Goal: Task Accomplishment & Management: Use online tool/utility

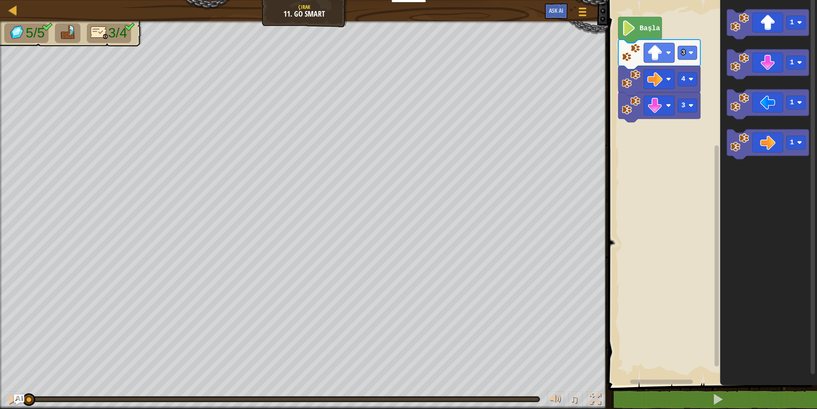
drag, startPoint x: 719, startPoint y: 349, endPoint x: 747, endPoint y: 350, distance: 28.5
click at [642, 29] on text "Başla" at bounding box center [649, 29] width 20 height 8
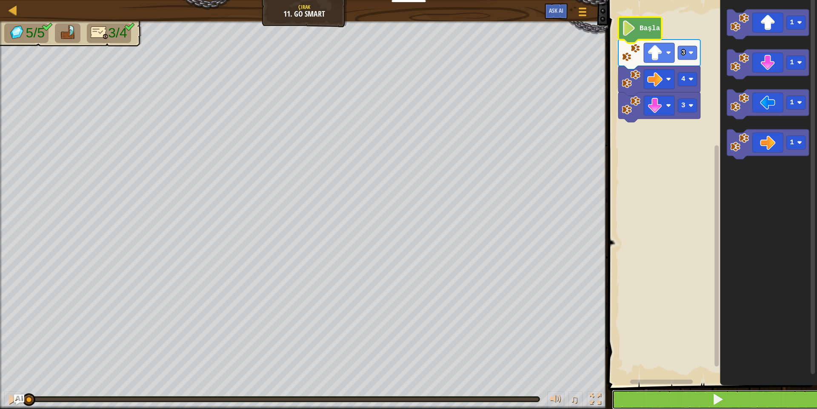
click at [674, 390] on button at bounding box center [717, 400] width 211 height 20
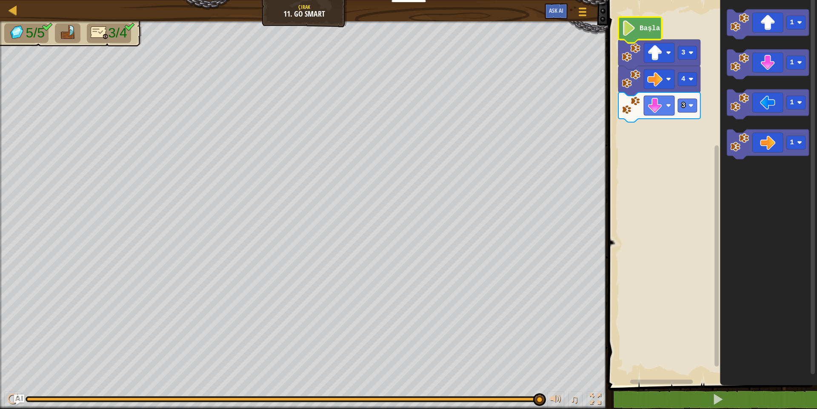
click at [120, 31] on span "3/4" at bounding box center [117, 32] width 19 height 15
click at [97, 31] on img at bounding box center [100, 32] width 18 height 15
click at [655, 111] on image "Blockly Çalışma Alanı" at bounding box center [654, 105] width 15 height 15
click at [634, 147] on rect "Blockly Çalışma Alanı" at bounding box center [710, 190] width 211 height 389
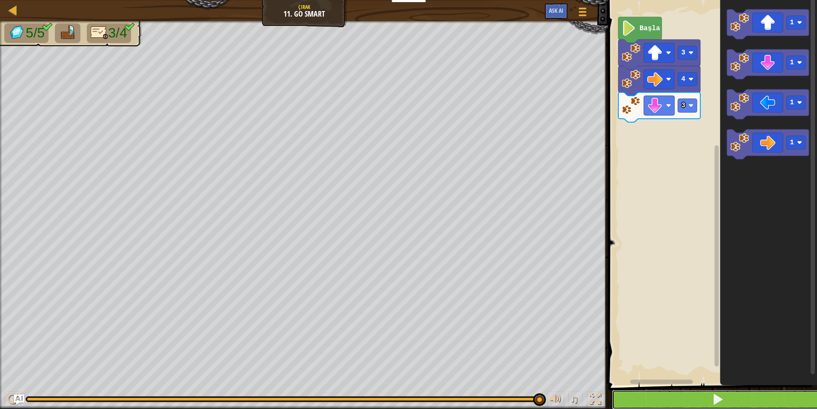
click at [660, 392] on button at bounding box center [717, 400] width 211 height 20
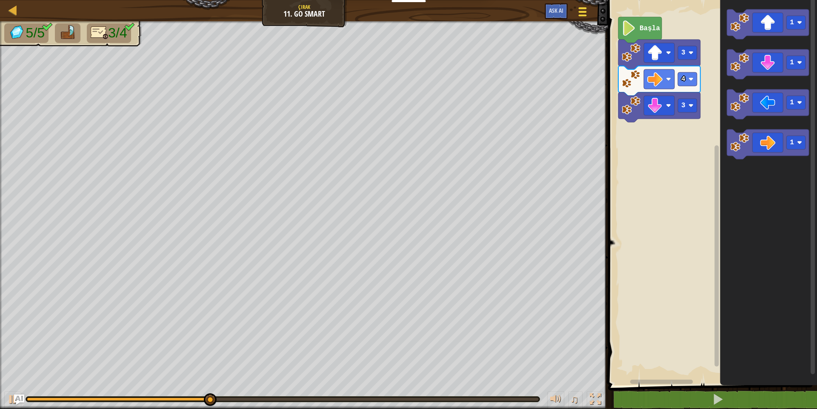
click at [587, 16] on div at bounding box center [581, 12] width 11 height 12
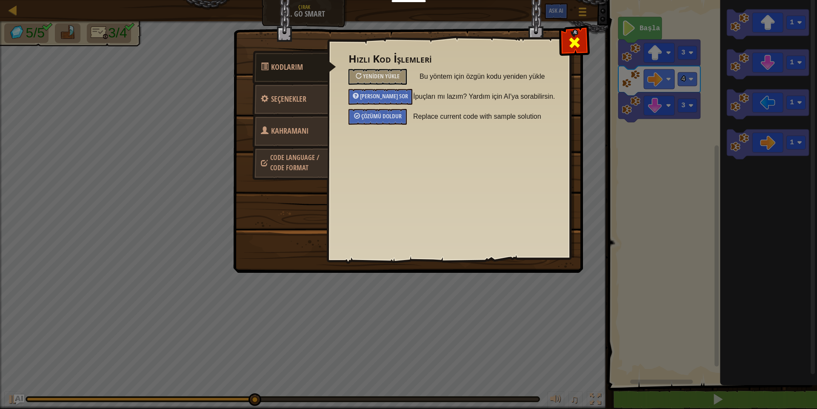
click at [572, 49] on span at bounding box center [574, 43] width 14 height 14
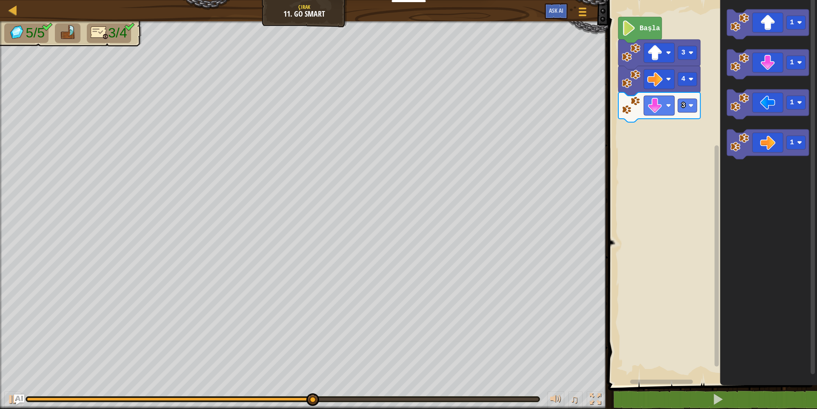
click at [127, 34] on span "3/4" at bounding box center [117, 32] width 19 height 15
click at [127, 32] on span "3/4" at bounding box center [117, 32] width 19 height 15
click at [99, 31] on img at bounding box center [100, 32] width 18 height 15
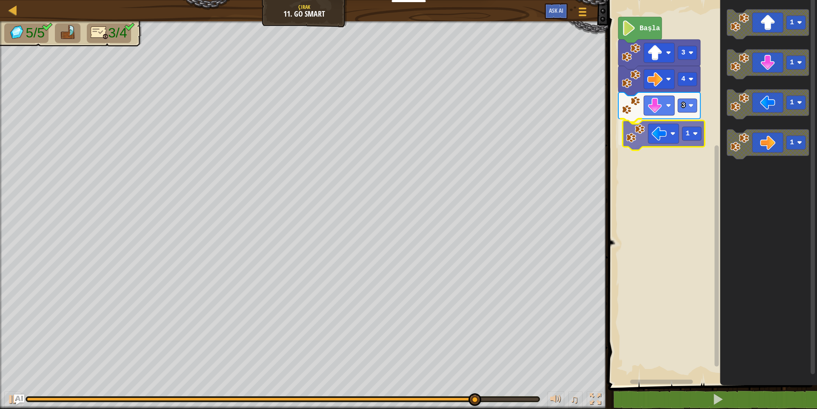
click at [626, 131] on div "Başla 3 4 3 1 1 1 1 1 1" at bounding box center [710, 190] width 211 height 389
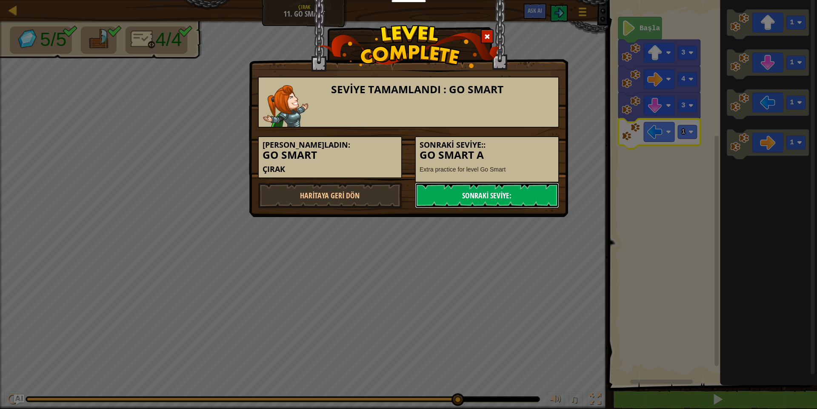
click at [481, 198] on link "Sonraki Seviye:" at bounding box center [487, 195] width 144 height 26
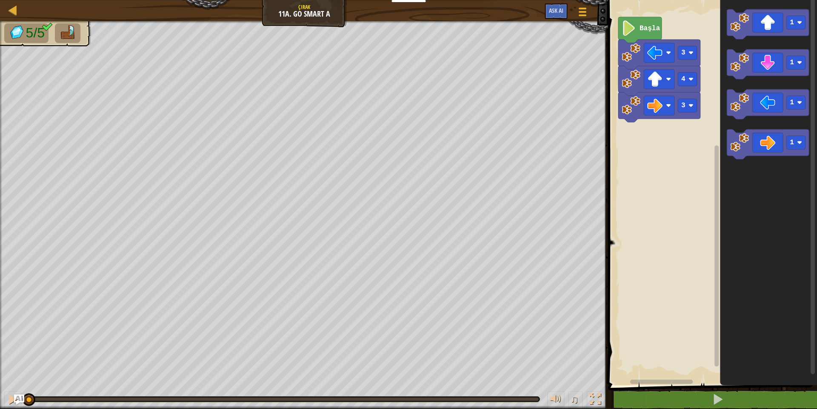
drag, startPoint x: 35, startPoint y: 393, endPoint x: 71, endPoint y: 391, distance: 36.2
click at [71, 398] on div "♫" at bounding box center [304, 397] width 608 height 26
click at [644, 28] on text "Başla" at bounding box center [649, 29] width 20 height 8
click at [645, 31] on text "Başla" at bounding box center [649, 29] width 20 height 8
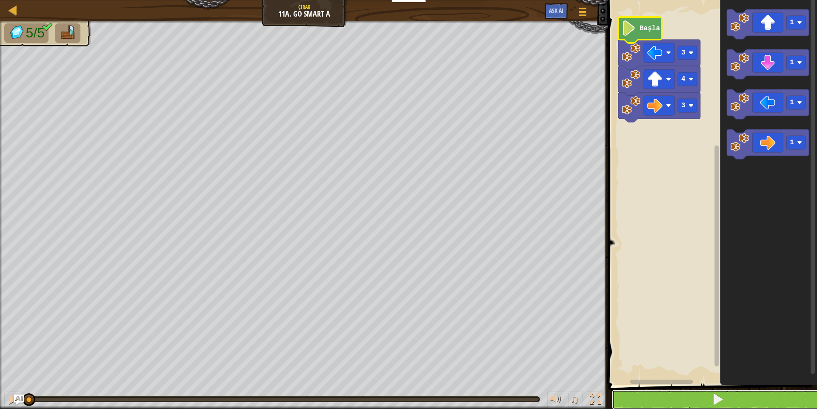
click at [663, 393] on button at bounding box center [717, 400] width 211 height 20
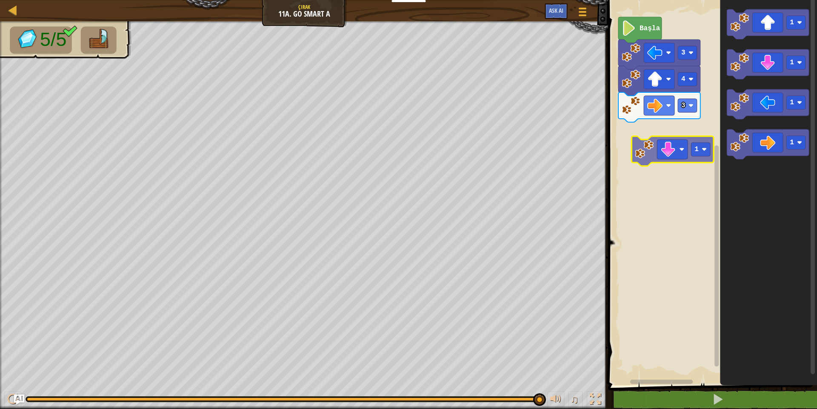
click at [668, 149] on div "3 4 3 Başla 1 1 1 1 1 1" at bounding box center [710, 190] width 211 height 389
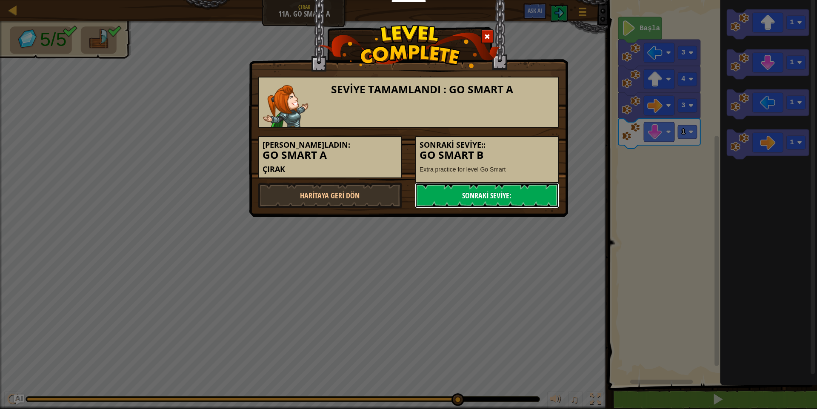
click at [454, 197] on link "Sonraki Seviye:" at bounding box center [487, 195] width 144 height 26
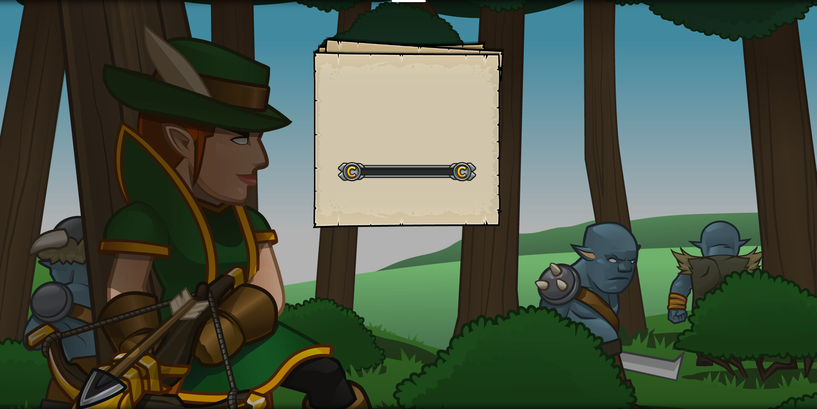
click at [454, 197] on div "Goals Start Level Yüklenemiyor Bu seviyeyi oynamak için bir aboneliğe ihtiyacın…" at bounding box center [408, 132] width 191 height 191
click at [455, 194] on div "Goals Start Level Yüklenemiyor Bu seviyeyi oynamak için bir aboneliğe ihtiyacın…" at bounding box center [408, 132] width 191 height 191
drag, startPoint x: 457, startPoint y: 195, endPoint x: 456, endPoint y: 188, distance: 6.9
click at [456, 193] on div "Go Smart B Goals Start Level Yüklenemiyor Bu seviyeyi oynamak için bir aboneliğ…" at bounding box center [408, 132] width 191 height 191
drag, startPoint x: 459, startPoint y: 197, endPoint x: 456, endPoint y: 181, distance: 16.9
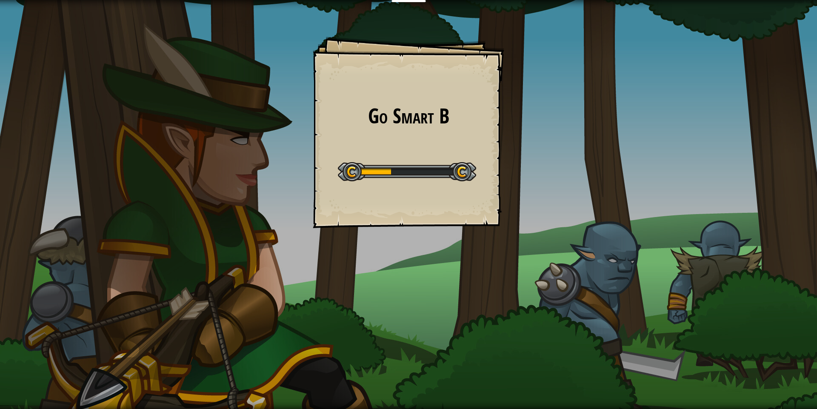
click at [458, 188] on div "Go Smart B Goals Start Level Yüklenemiyor Bu seviyeyi oynamak için bir aboneliğ…" at bounding box center [408, 132] width 191 height 191
drag, startPoint x: 456, startPoint y: 181, endPoint x: 455, endPoint y: 170, distance: 11.1
click at [455, 173] on div at bounding box center [407, 171] width 138 height 19
drag, startPoint x: 475, startPoint y: 225, endPoint x: 468, endPoint y: 194, distance: 31.8
click at [469, 198] on div "Go Smart B Goals Start Level Yüklenemiyor Bu seviyeyi oynamak için bir aboneliğ…" at bounding box center [408, 132] width 191 height 191
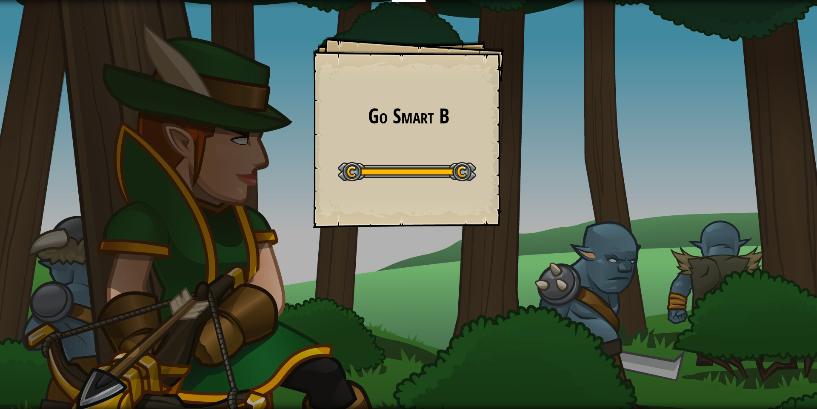
drag, startPoint x: 467, startPoint y: 189, endPoint x: 450, endPoint y: 283, distance: 95.2
click at [468, 193] on div "Go Smart B Goals Start Level Yüklenemiyor Bu seviyeyi oynamak için bir aboneliğ…" at bounding box center [408, 132] width 191 height 191
